Goal: Information Seeking & Learning: Learn about a topic

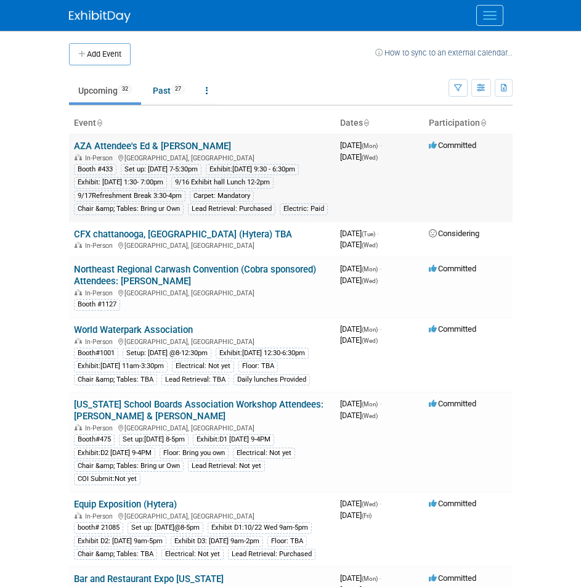
click at [148, 142] on link "AZA Attendee's Ed & [PERSON_NAME]" at bounding box center [152, 146] width 157 height 11
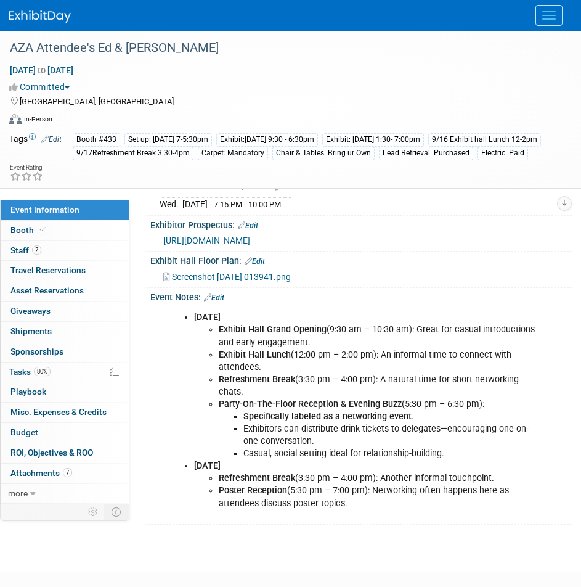
scroll to position [246, 0]
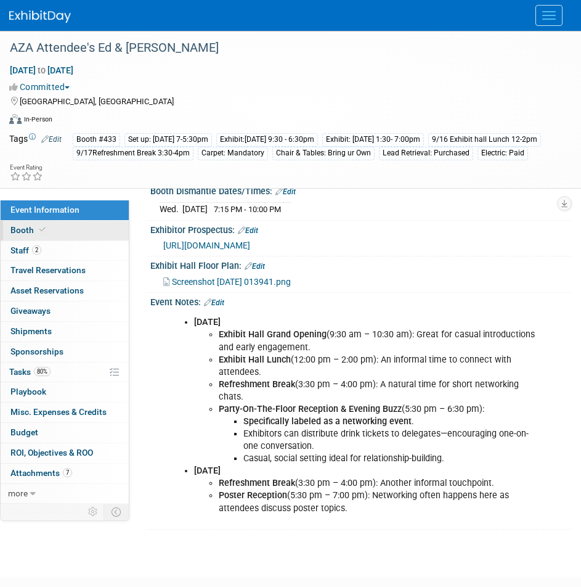
click at [78, 232] on link "Booth" at bounding box center [65, 231] width 128 height 20
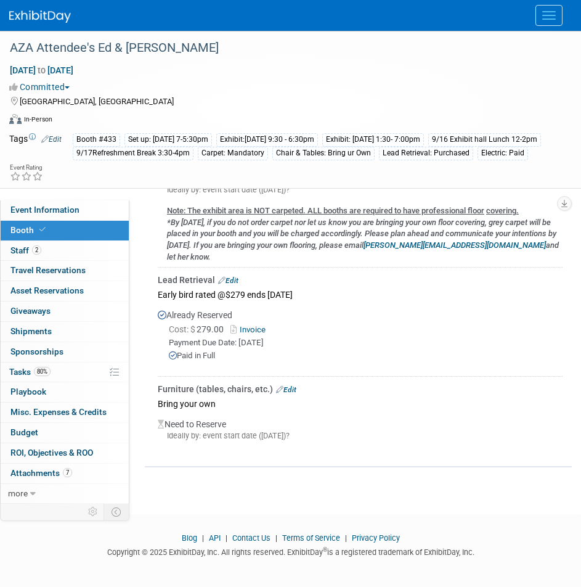
scroll to position [564, 0]
click at [38, 494] on link "more" at bounding box center [65, 494] width 128 height 20
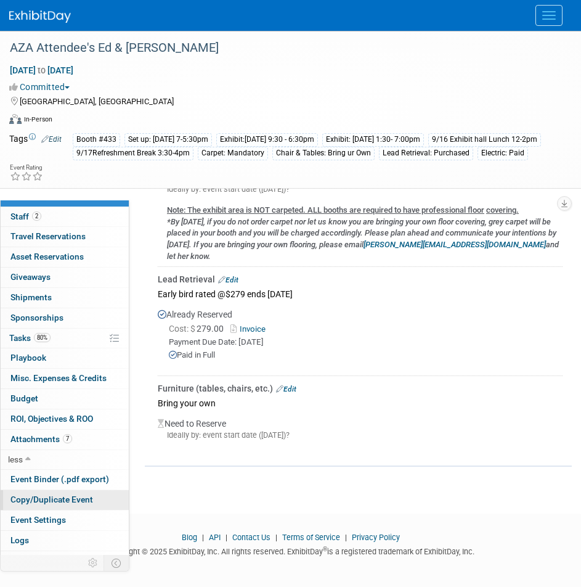
scroll to position [51, 0]
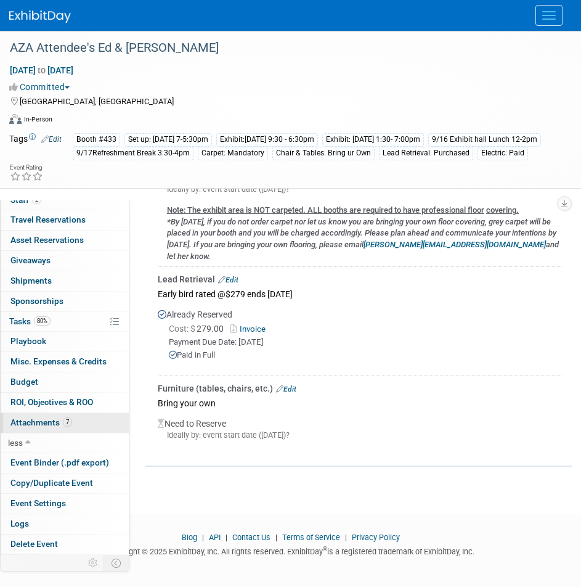
click at [101, 423] on link "7 Attachments 7" at bounding box center [65, 423] width 128 height 20
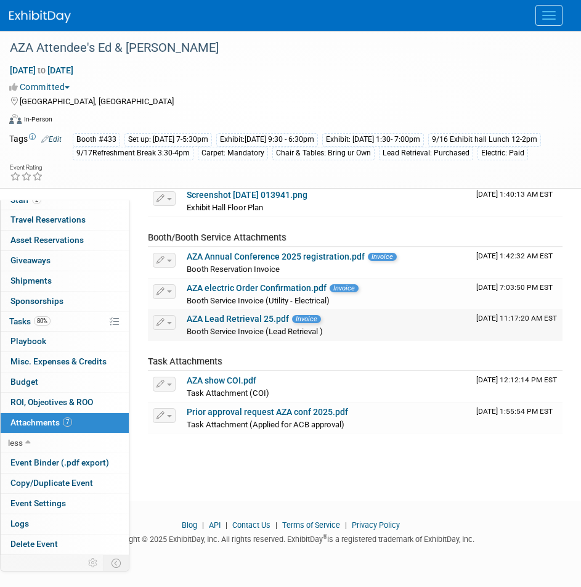
scroll to position [152, 0]
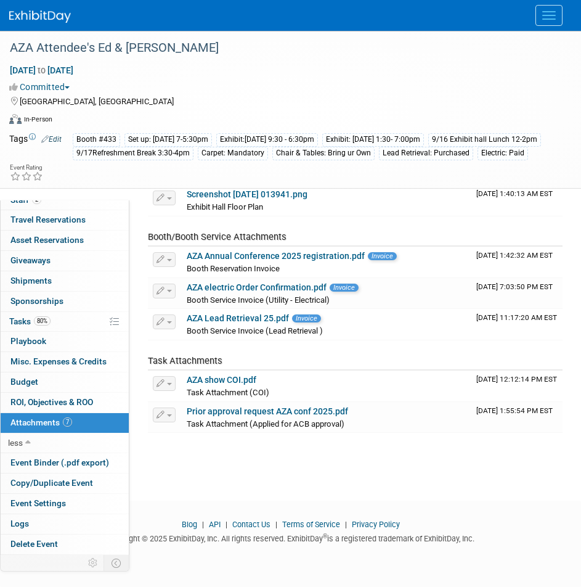
click at [41, 17] on img at bounding box center [40, 16] width 62 height 12
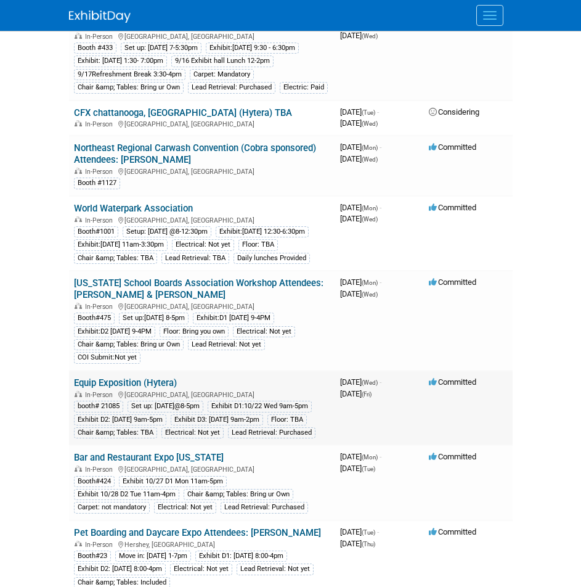
scroll to position [123, 0]
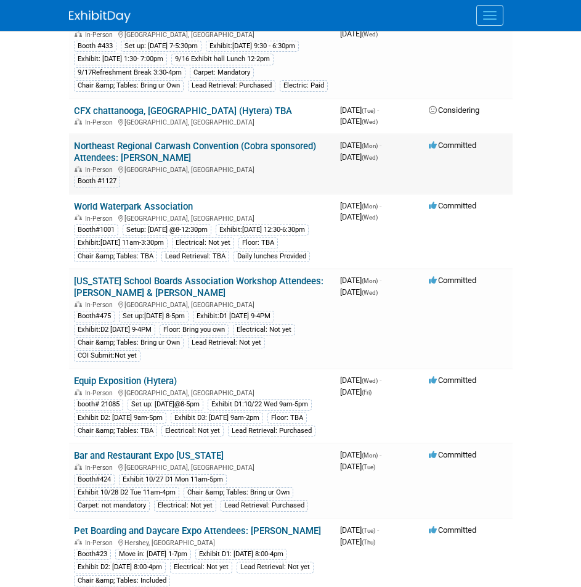
click at [252, 187] on div "Booth #1127" at bounding box center [202, 180] width 256 height 13
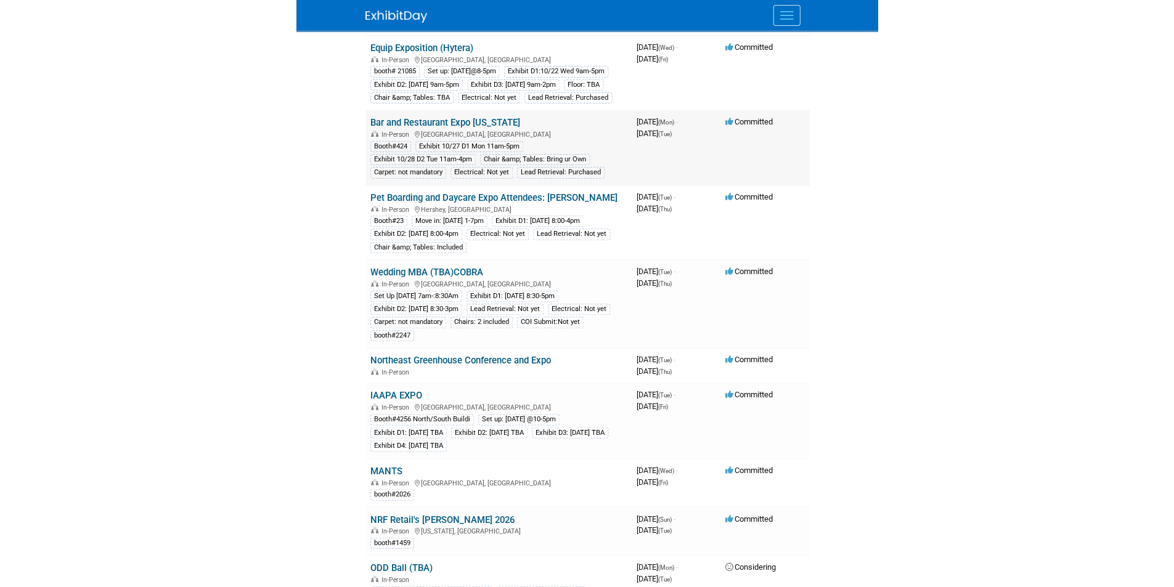
scroll to position [493, 0]
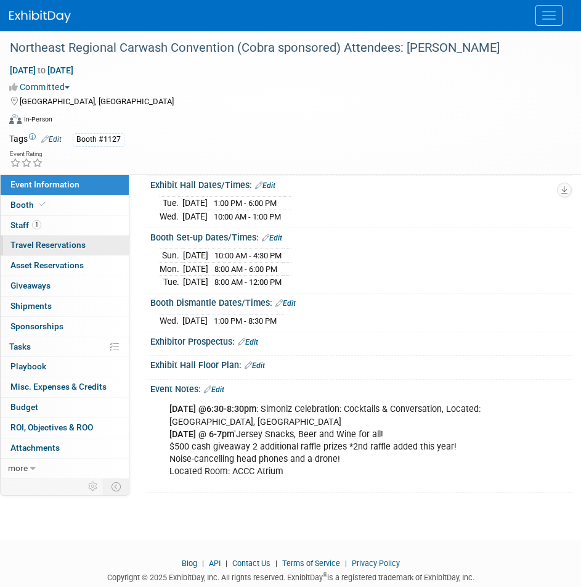
scroll to position [173, 0]
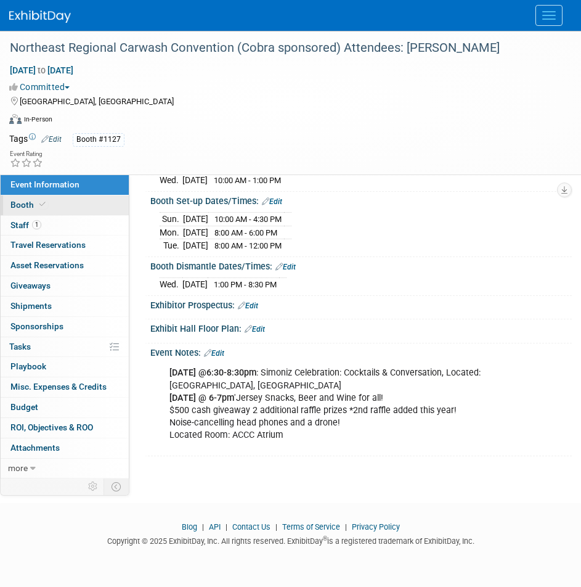
click at [62, 211] on link "Booth" at bounding box center [65, 205] width 128 height 20
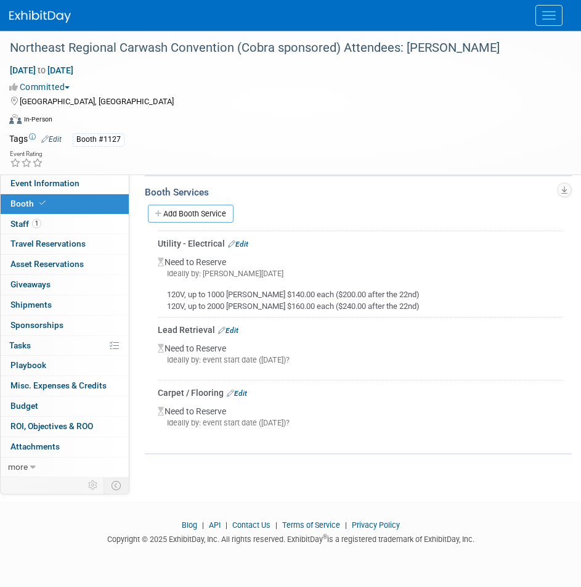
scroll to position [343, 0]
click at [241, 394] on link "Edit" at bounding box center [237, 392] width 20 height 9
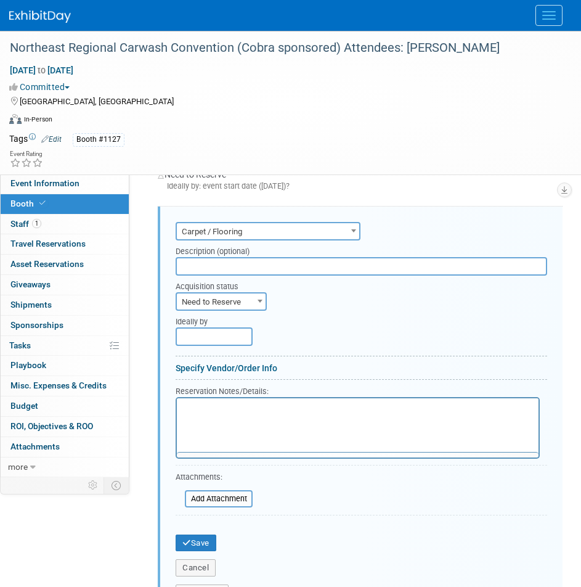
scroll to position [0, 0]
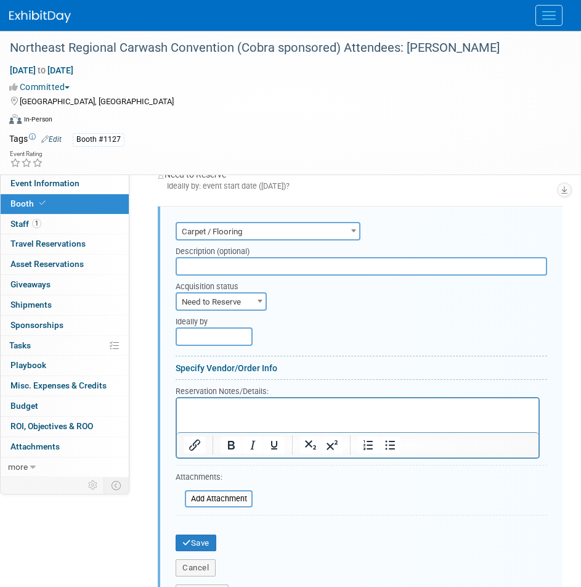
click at [246, 303] on span "Need to Reserve" at bounding box center [221, 301] width 89 height 17
select select "2"
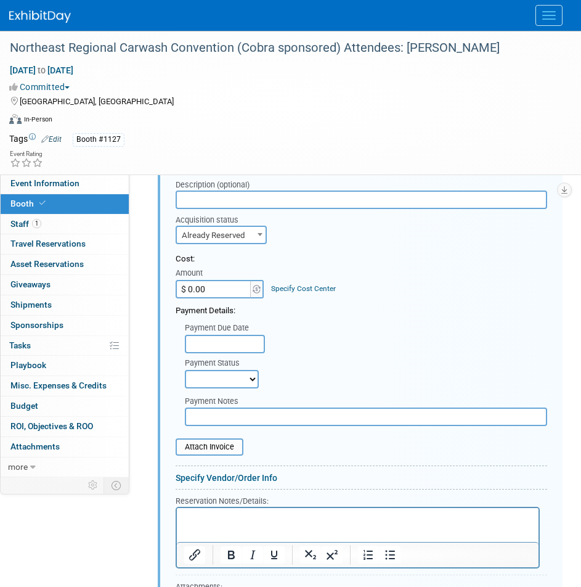
scroll to position [516, 0]
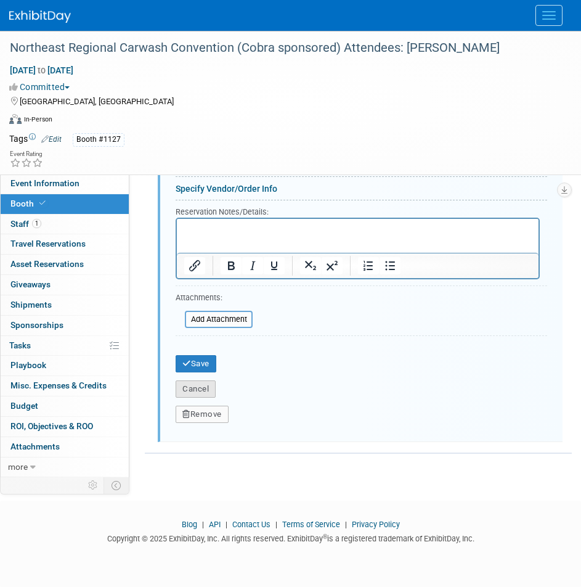
click at [198, 391] on button "Cancel" at bounding box center [196, 388] width 40 height 17
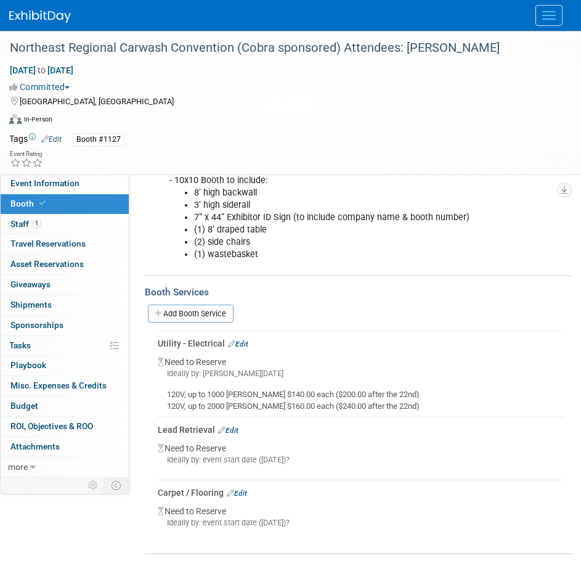
scroll to position [220, 0]
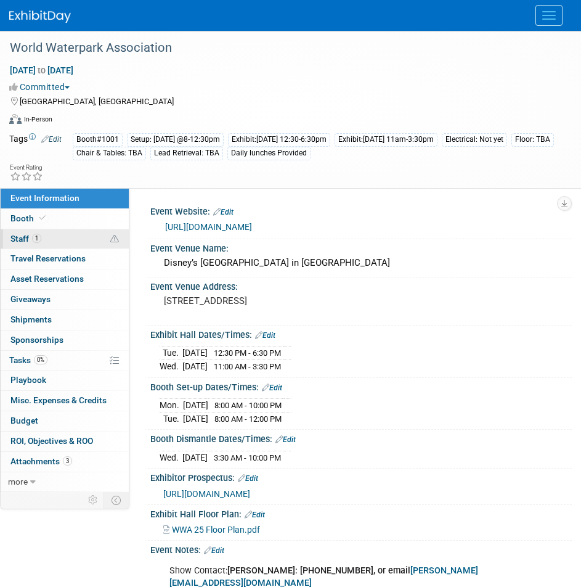
click at [68, 242] on link "1 Staff 1" at bounding box center [65, 239] width 128 height 20
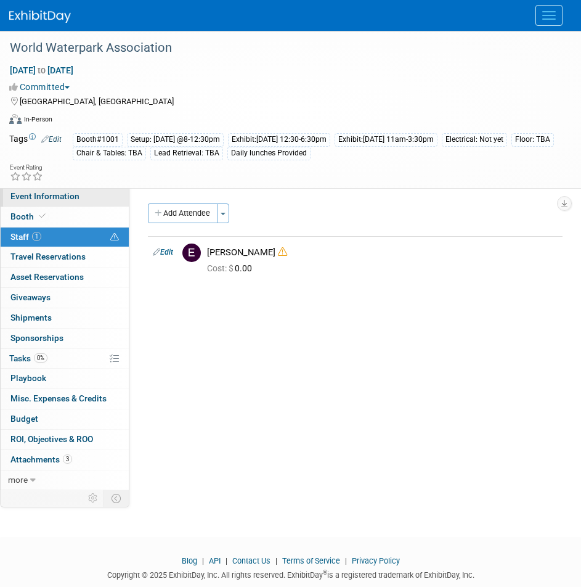
click at [64, 197] on span "Event Information" at bounding box center [44, 196] width 69 height 10
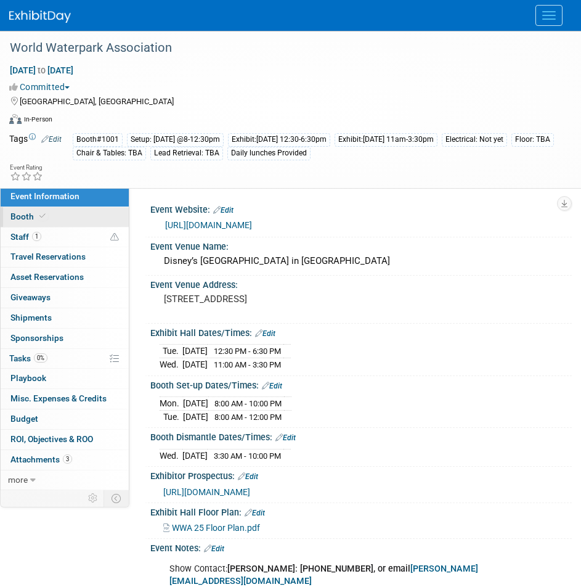
click at [58, 208] on link "Booth" at bounding box center [65, 217] width 128 height 20
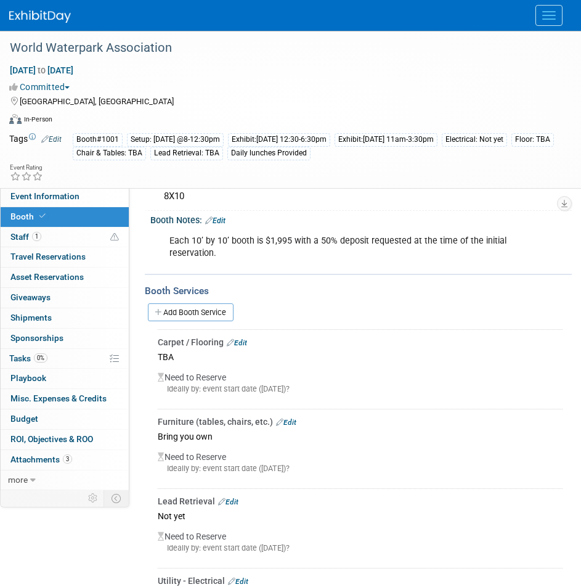
scroll to position [123, 0]
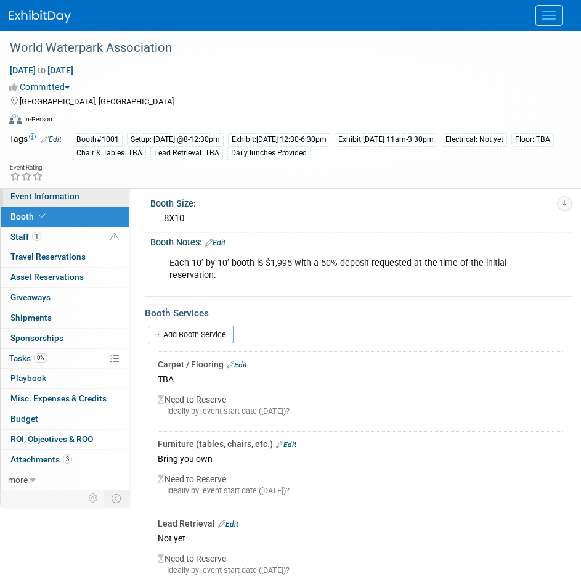
click at [84, 193] on link "Event Information" at bounding box center [65, 197] width 128 height 20
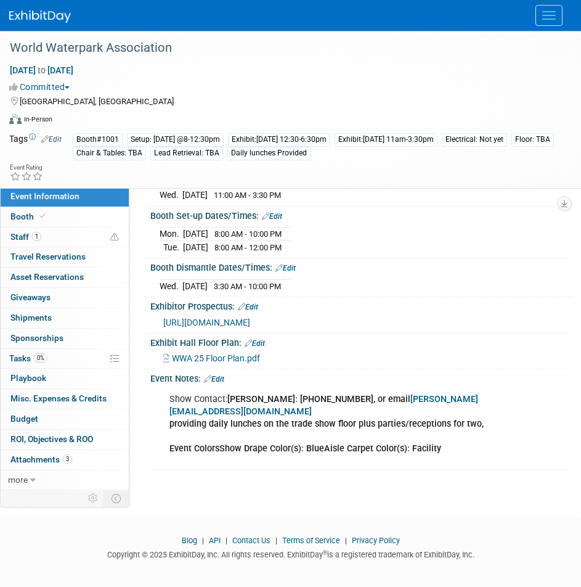
scroll to position [171, 0]
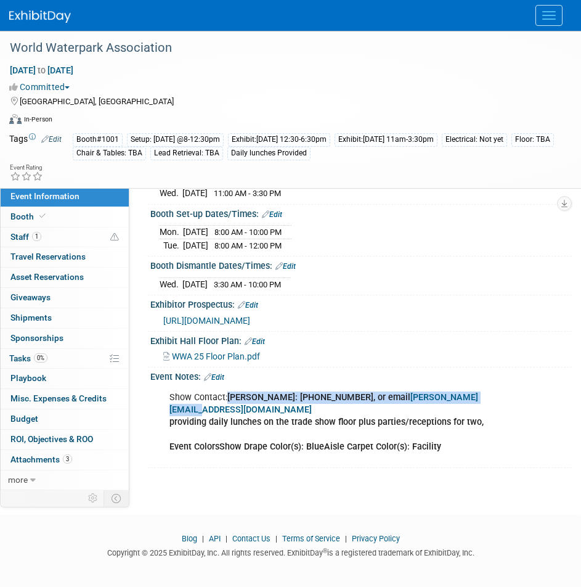
drag, startPoint x: 228, startPoint y: 391, endPoint x: 508, endPoint y: 391, distance: 279.8
click at [508, 391] on div "Show Contact: Patty Miller: 1-913-381-6734, or email patty@waterparks.org provi…" at bounding box center [355, 422] width 388 height 74
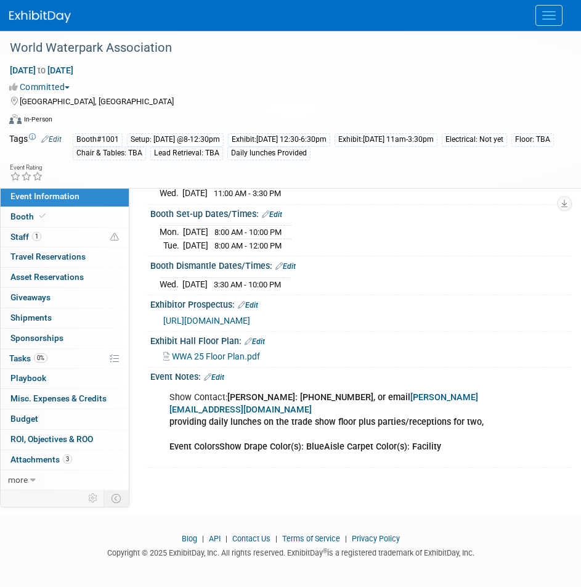
drag, startPoint x: 508, startPoint y: 390, endPoint x: 487, endPoint y: 339, distance: 55.0
click at [487, 339] on div "Exhibit Hall Floor Plan: Edit" at bounding box center [361, 340] width 422 height 16
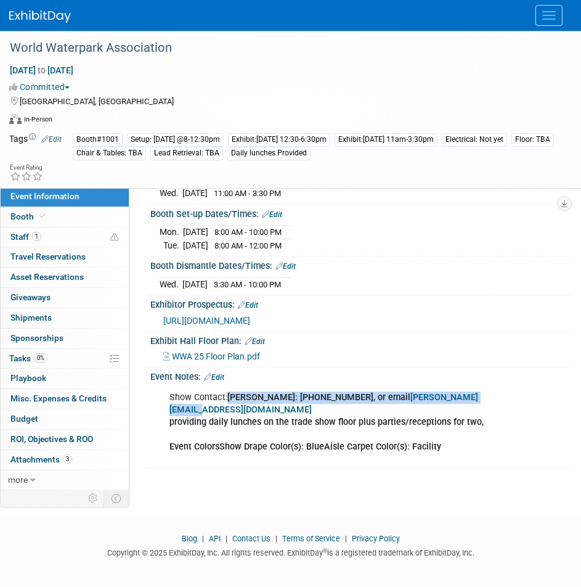
drag, startPoint x: 228, startPoint y: 396, endPoint x: 472, endPoint y: 393, distance: 244.0
click at [472, 393] on div "Show Contact: Patty Miller: 1-913-381-6734, or email patty@waterparks.org provi…" at bounding box center [355, 422] width 388 height 74
copy b "Patty Miller: 1-913-381-6734, or email patty@waterparks.org"
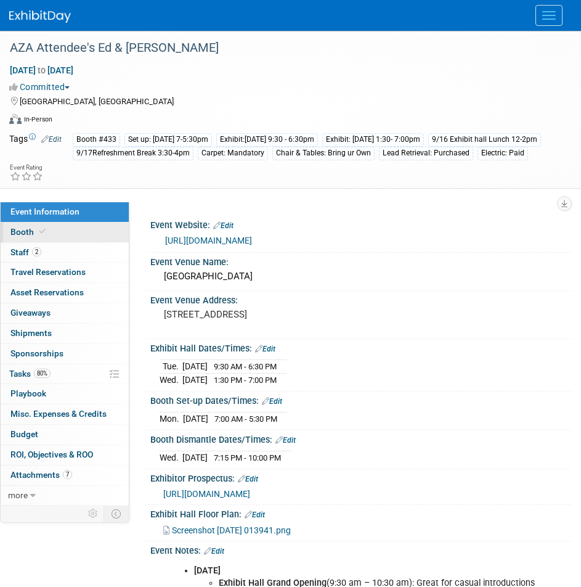
click at [73, 230] on link "Booth" at bounding box center [65, 232] width 128 height 20
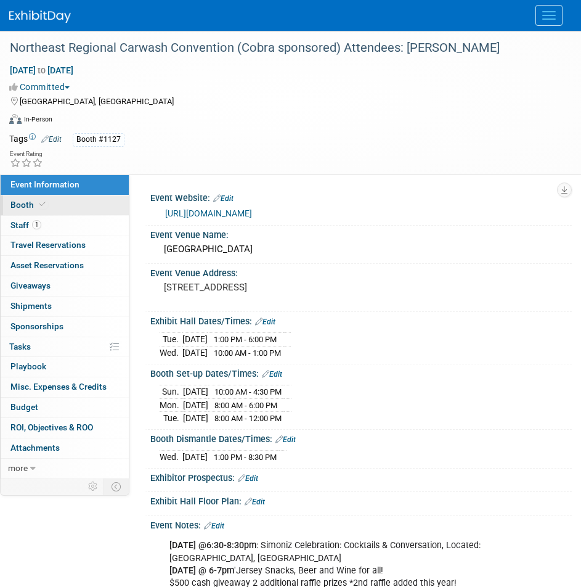
click at [97, 209] on link "Booth" at bounding box center [65, 205] width 128 height 20
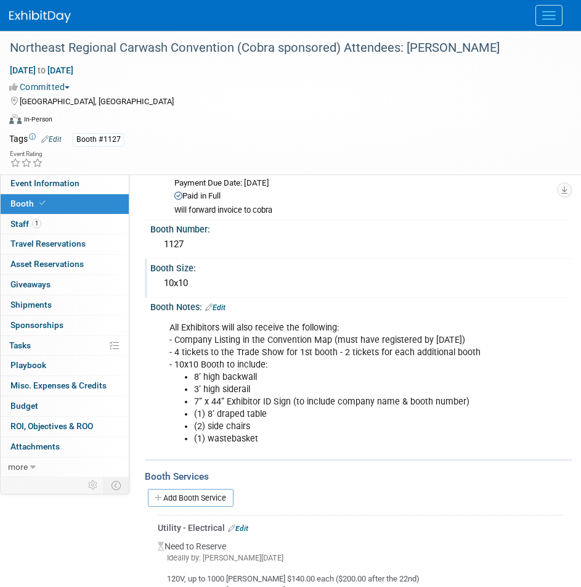
scroll to position [62, 0]
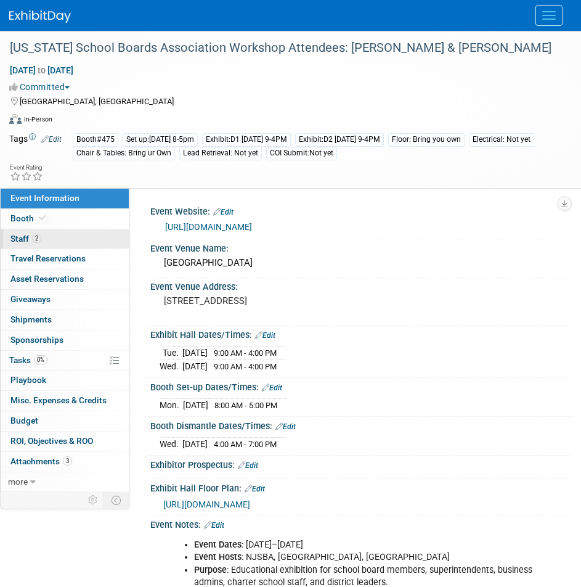
click at [65, 243] on link "2 Staff 2" at bounding box center [65, 239] width 128 height 20
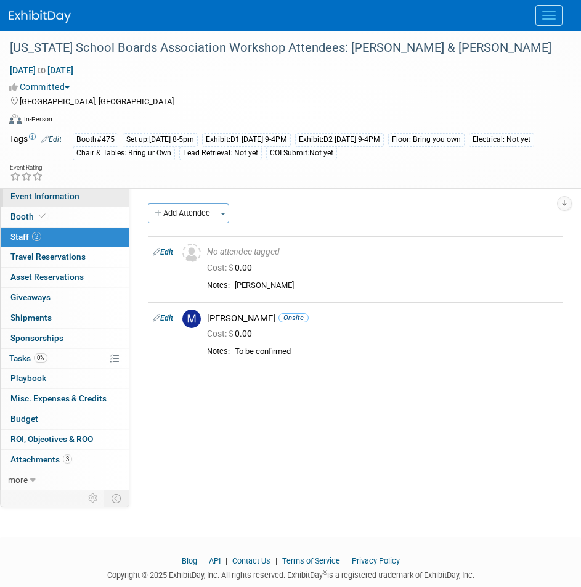
click at [80, 197] on link "Event Information" at bounding box center [65, 197] width 128 height 20
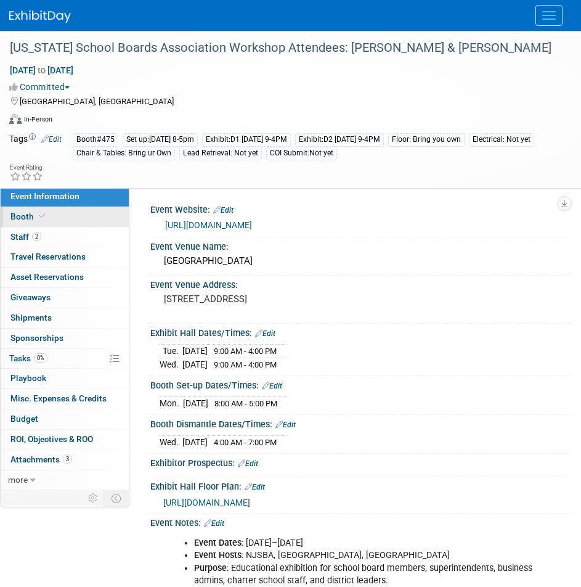
click at [62, 217] on link "Booth" at bounding box center [65, 217] width 128 height 20
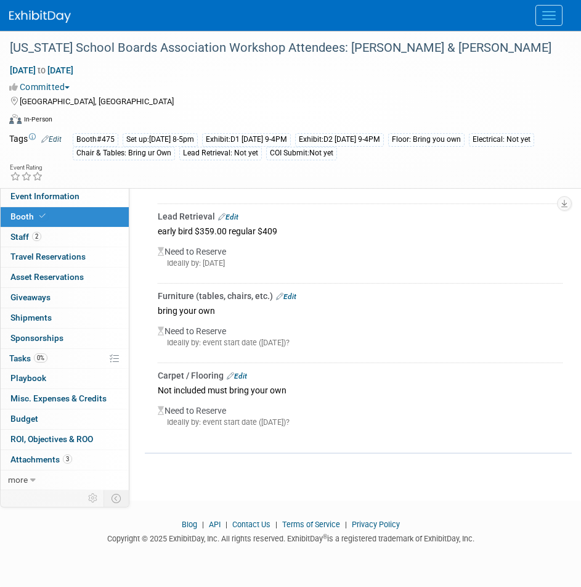
scroll to position [436, 0]
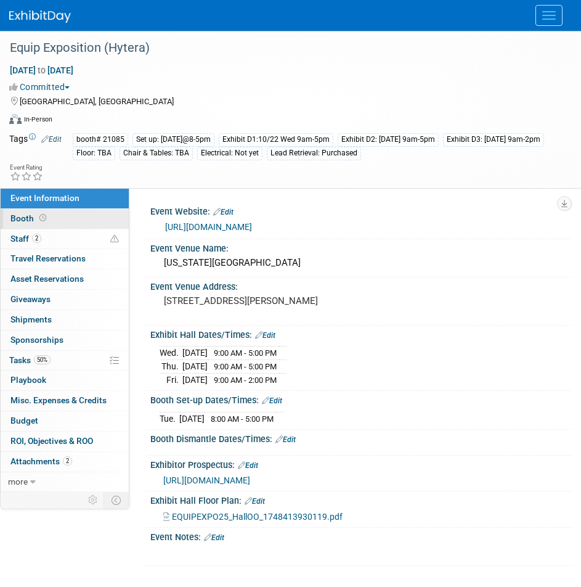
click at [71, 216] on link "Booth" at bounding box center [65, 219] width 128 height 20
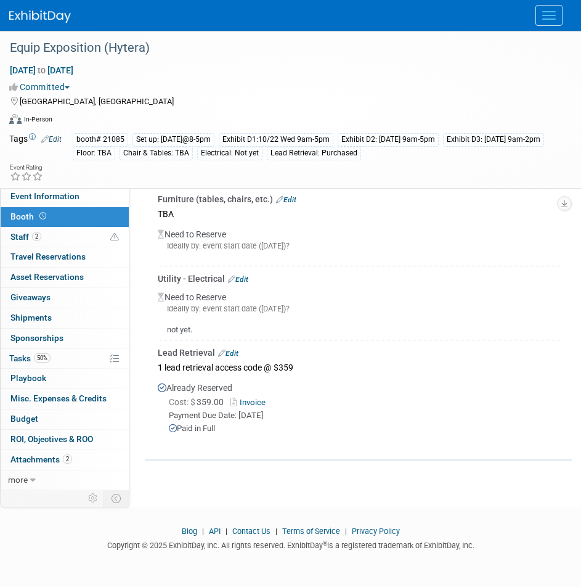
scroll to position [320, 0]
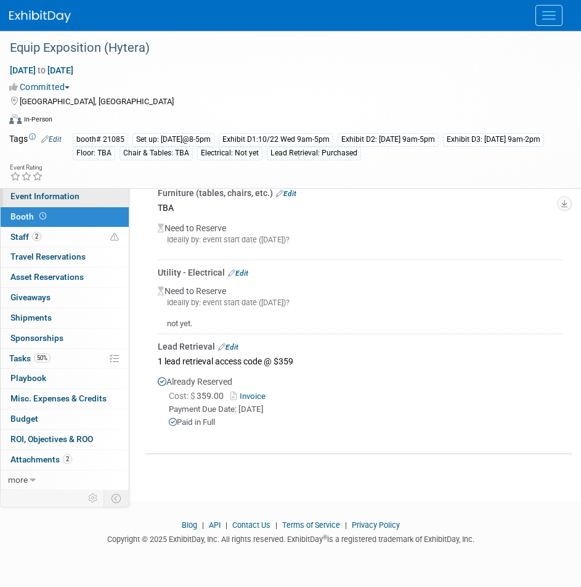
click at [88, 201] on link "Event Information" at bounding box center [65, 197] width 128 height 20
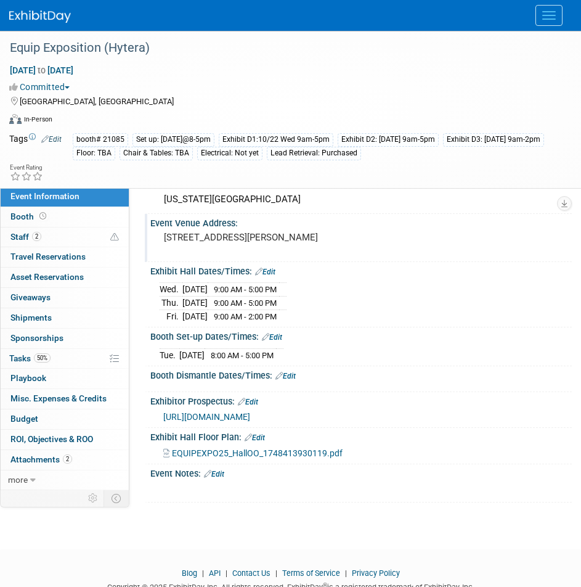
scroll to position [109, 0]
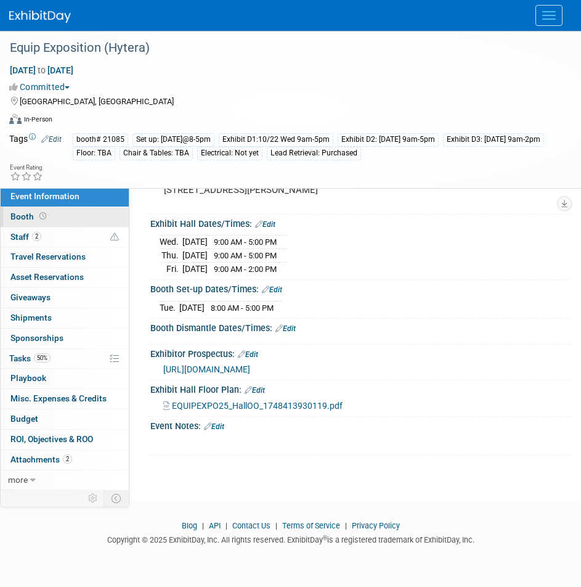
click at [65, 216] on link "Booth" at bounding box center [65, 217] width 128 height 20
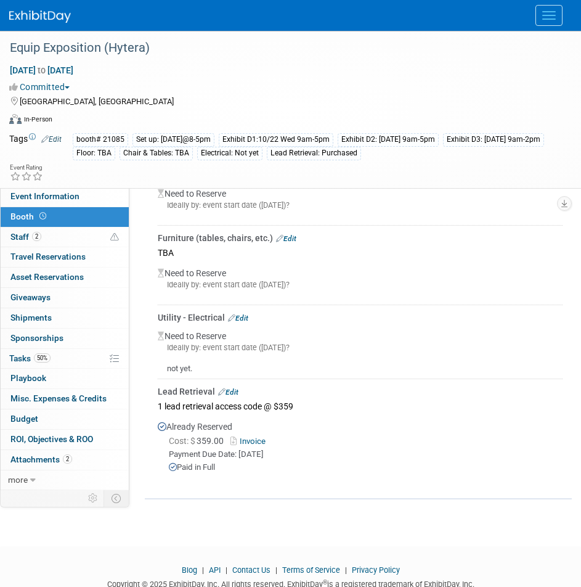
scroll to position [320, 0]
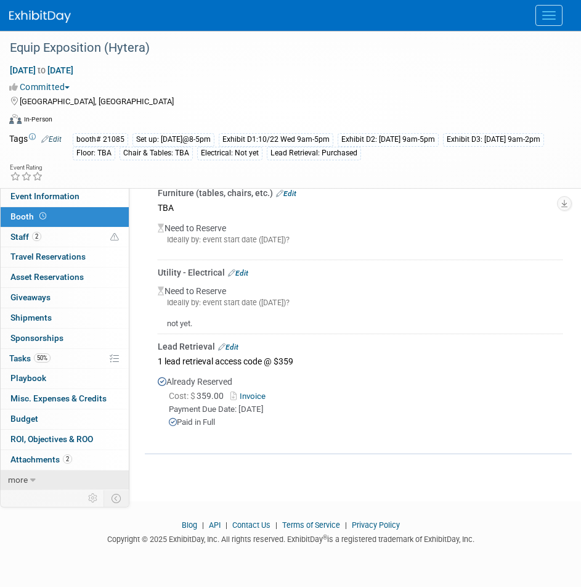
click at [41, 476] on link "more" at bounding box center [65, 480] width 128 height 20
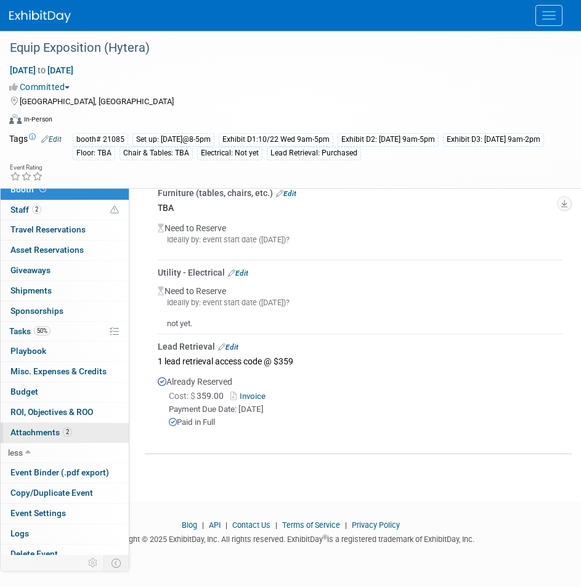
scroll to position [37, 0]
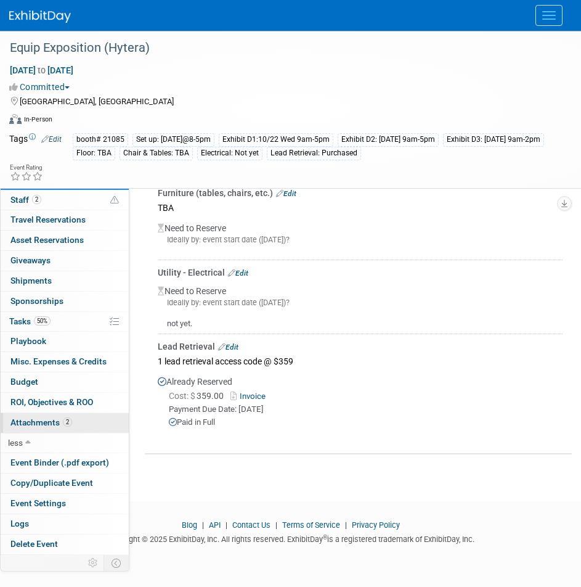
click at [79, 425] on link "2 Attachments 2" at bounding box center [65, 423] width 128 height 20
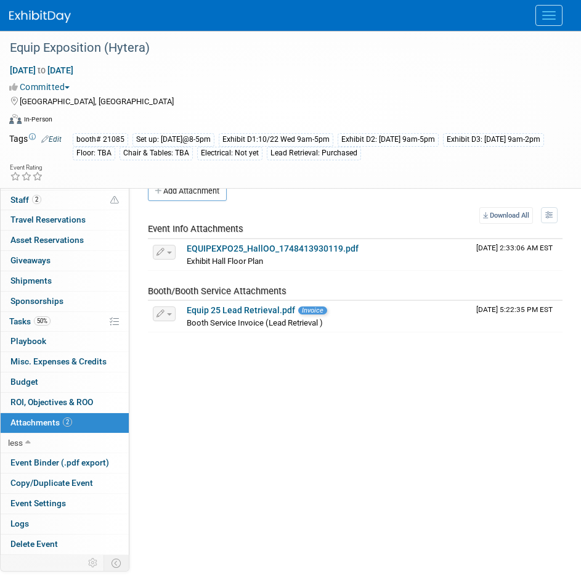
scroll to position [62, 0]
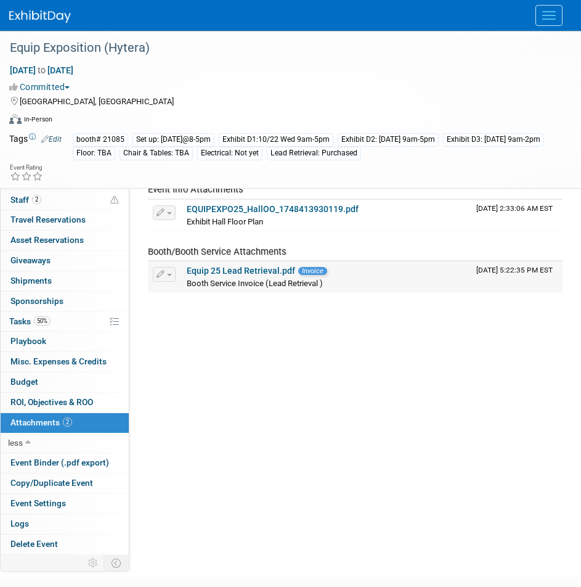
click at [233, 270] on link "Equip 25 Lead Retrieval.pdf" at bounding box center [241, 271] width 108 height 10
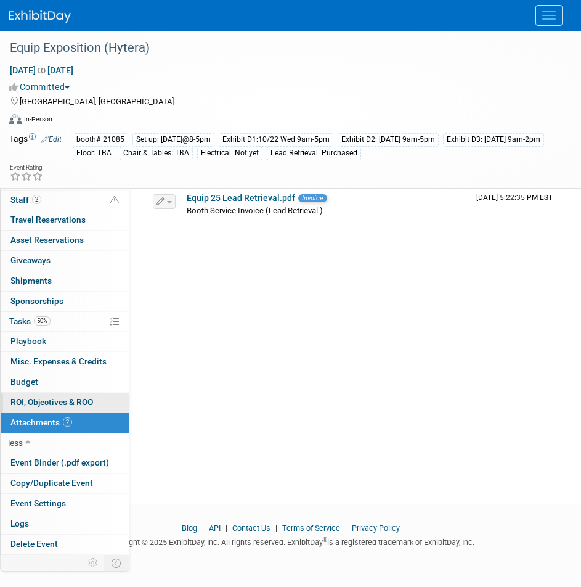
scroll to position [138, 0]
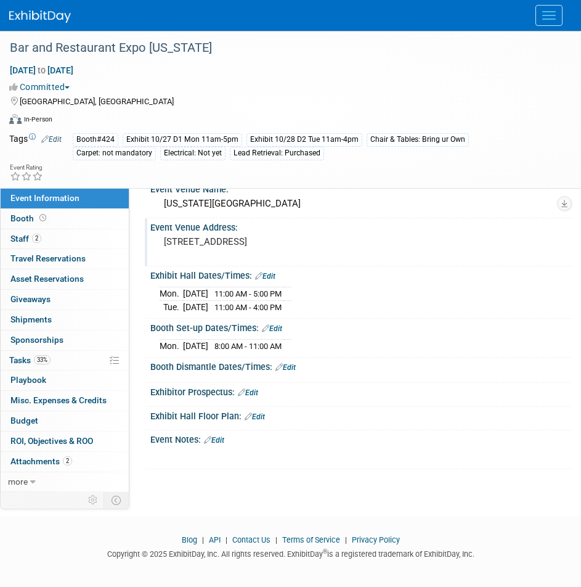
scroll to position [73, 0]
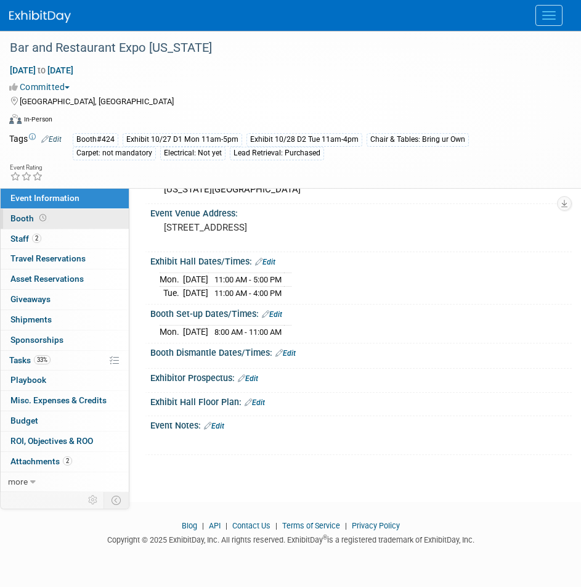
click at [66, 213] on link "Booth" at bounding box center [65, 219] width 128 height 20
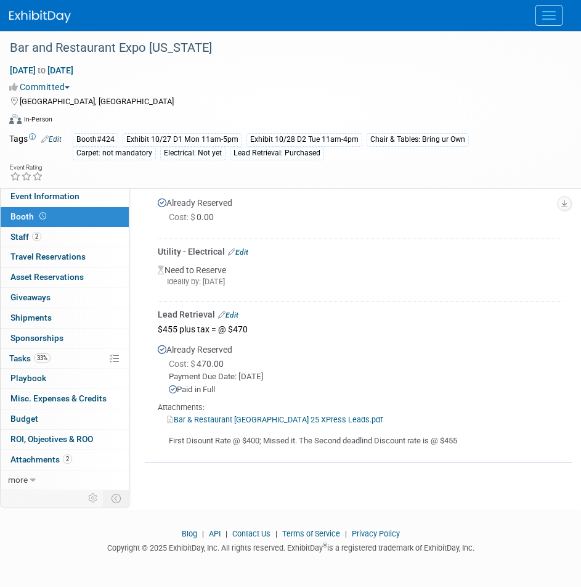
scroll to position [374, 0]
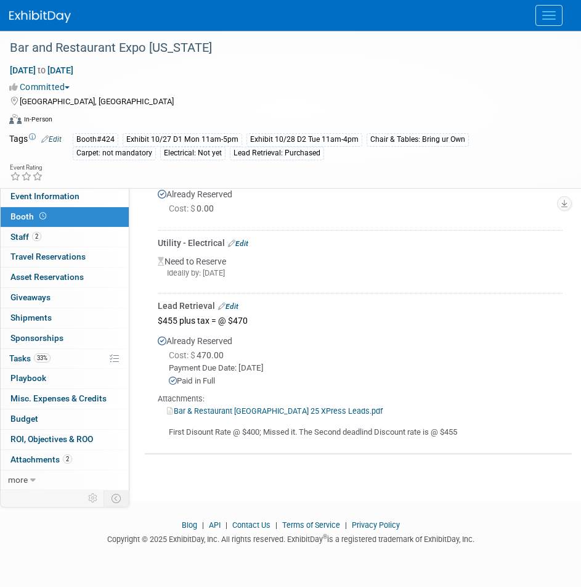
click at [259, 410] on link "Bar & Restaurant [GEOGRAPHIC_DATA] 25 XPress Leads.pdf" at bounding box center [275, 410] width 216 height 9
click at [84, 458] on link "2 Attachments 2" at bounding box center [65, 460] width 128 height 20
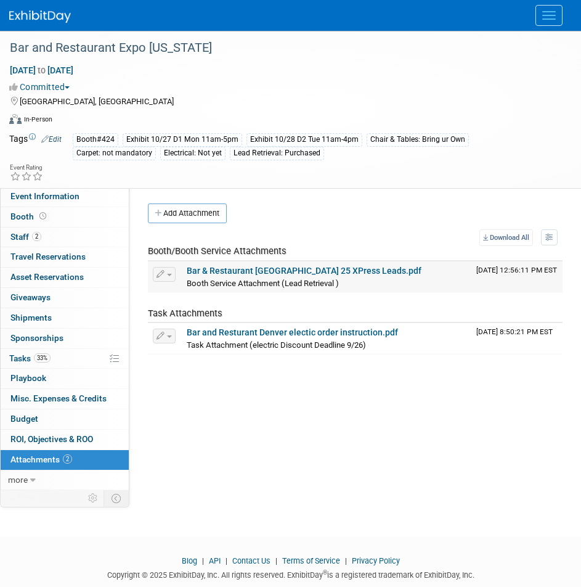
click at [338, 270] on link "Bar & Restaurant Denver 25 XPress Leads.pdf" at bounding box center [304, 271] width 235 height 10
click at [70, 200] on span "Event Information" at bounding box center [44, 196] width 69 height 10
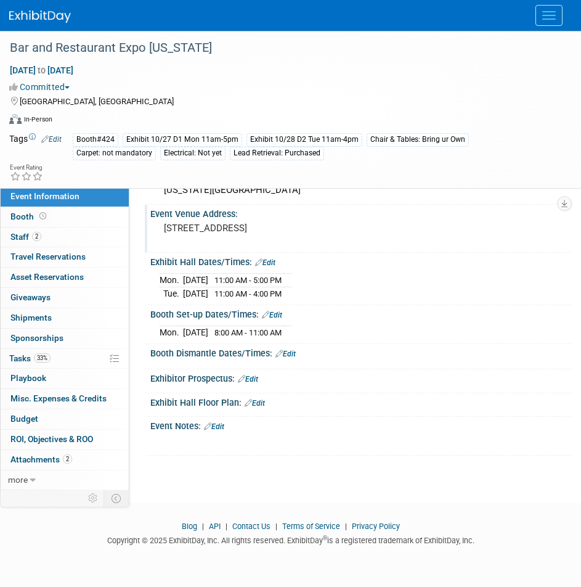
scroll to position [71, 0]
click at [100, 234] on link "2 Staff 2" at bounding box center [65, 237] width 128 height 20
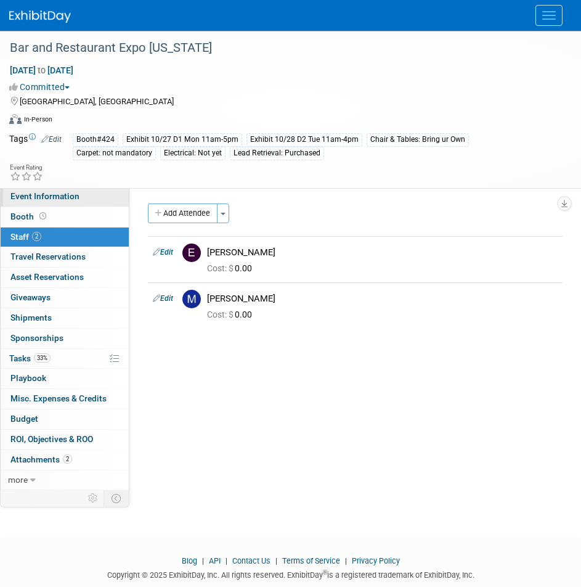
click at [88, 197] on link "Event Information" at bounding box center [65, 197] width 128 height 20
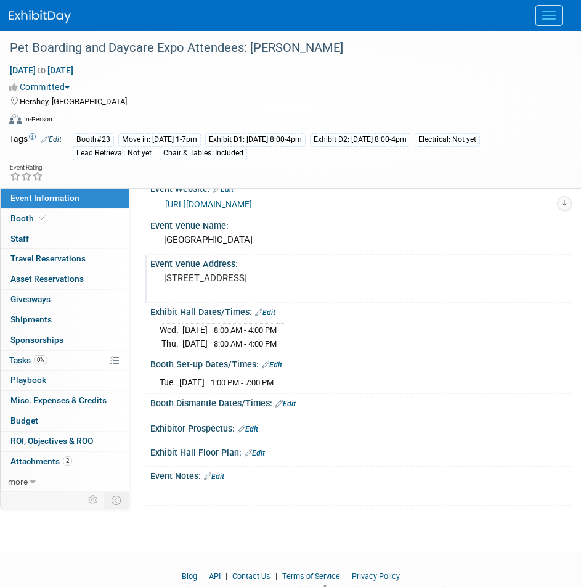
scroll to position [62, 0]
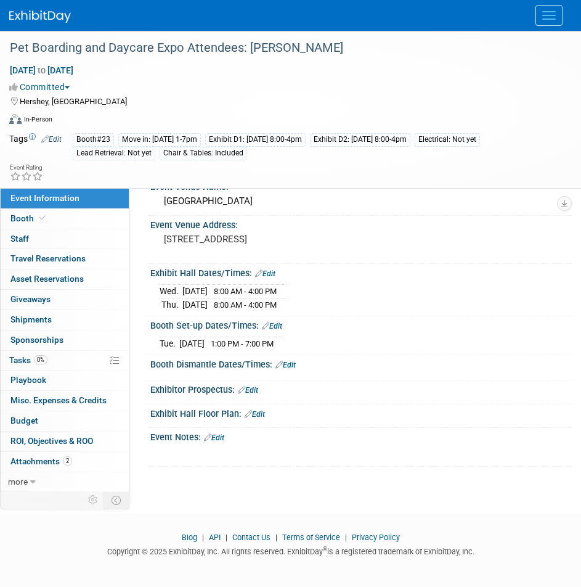
click at [132, 259] on div "Event Website: Edit https://www.barkleighshows.com/pbd-expo/ Event Venue Name: …" at bounding box center [350, 278] width 442 height 303
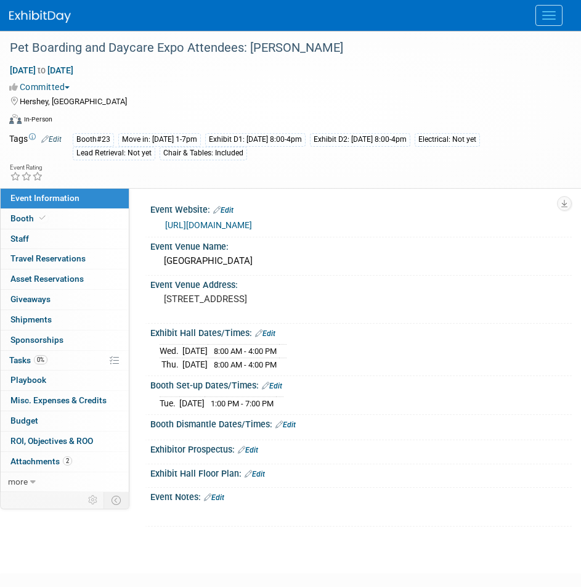
scroll to position [0, 0]
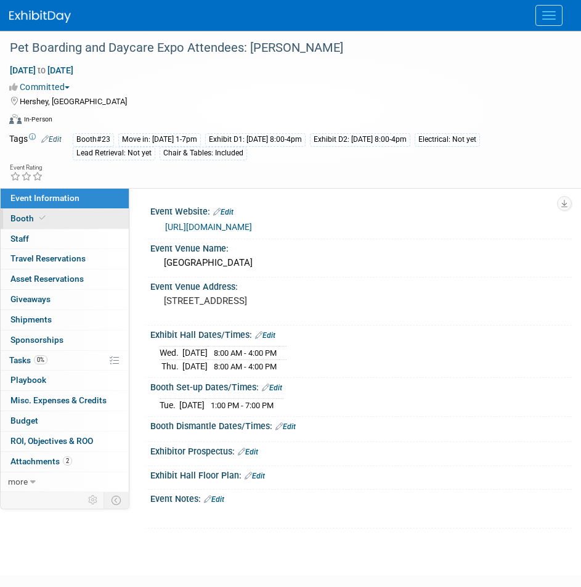
click at [97, 222] on link "Booth" at bounding box center [65, 219] width 128 height 20
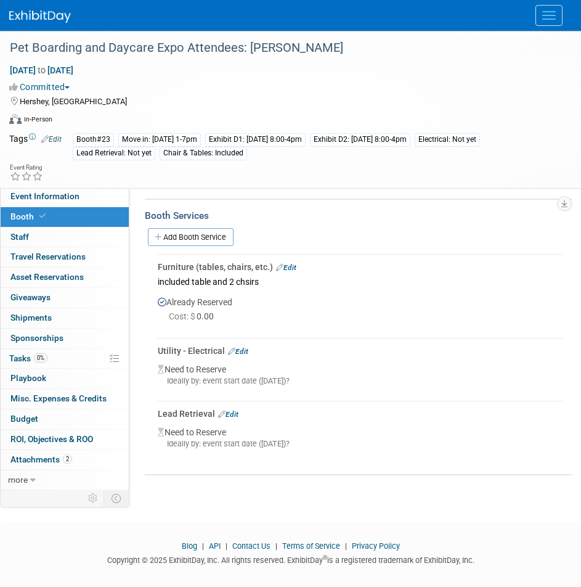
scroll to position [415, 0]
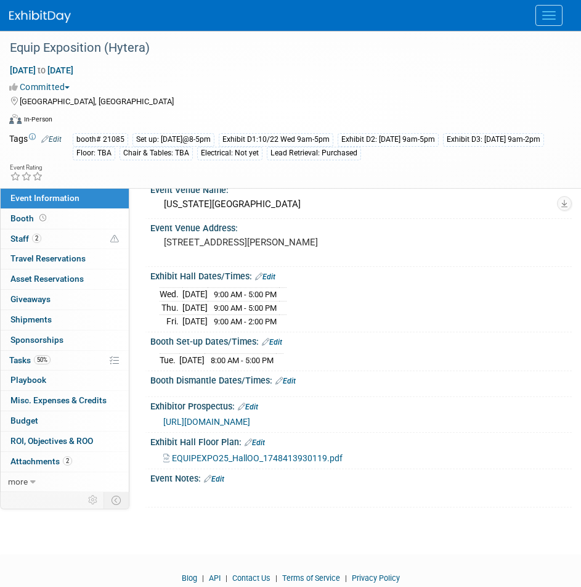
scroll to position [62, 0]
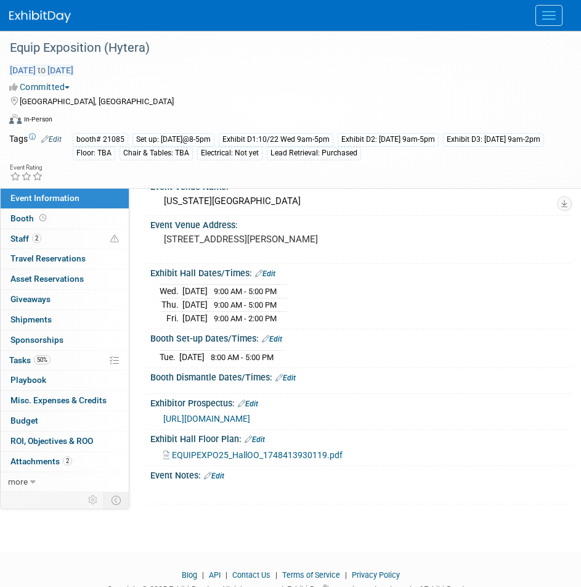
click at [57, 70] on span "[DATE] to [DATE]" at bounding box center [41, 70] width 65 height 11
select select "9"
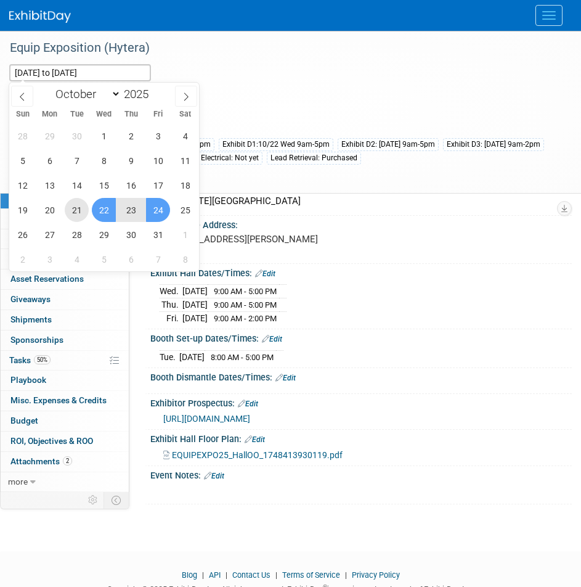
click at [78, 210] on span "21" at bounding box center [77, 210] width 24 height 24
type input "[DATE]"
click at [166, 210] on span "24" at bounding box center [158, 210] width 24 height 24
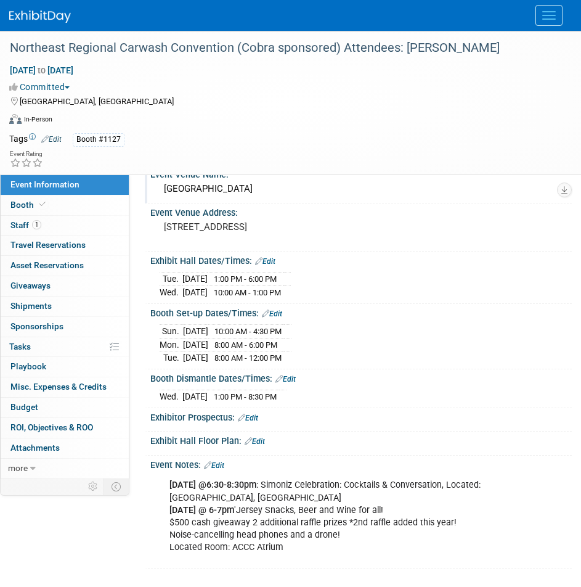
scroll to position [62, 0]
